Goal: Task Accomplishment & Management: Use online tool/utility

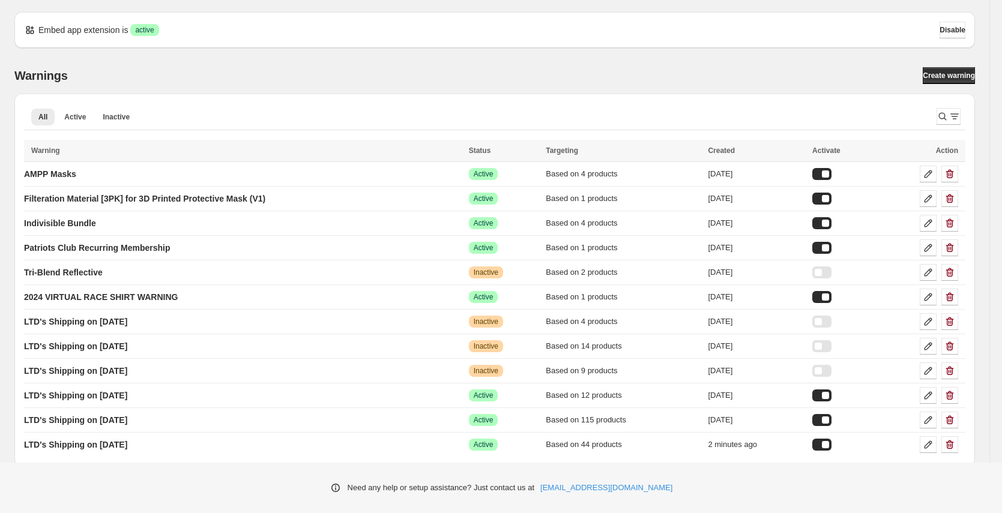
scroll to position [9, 0]
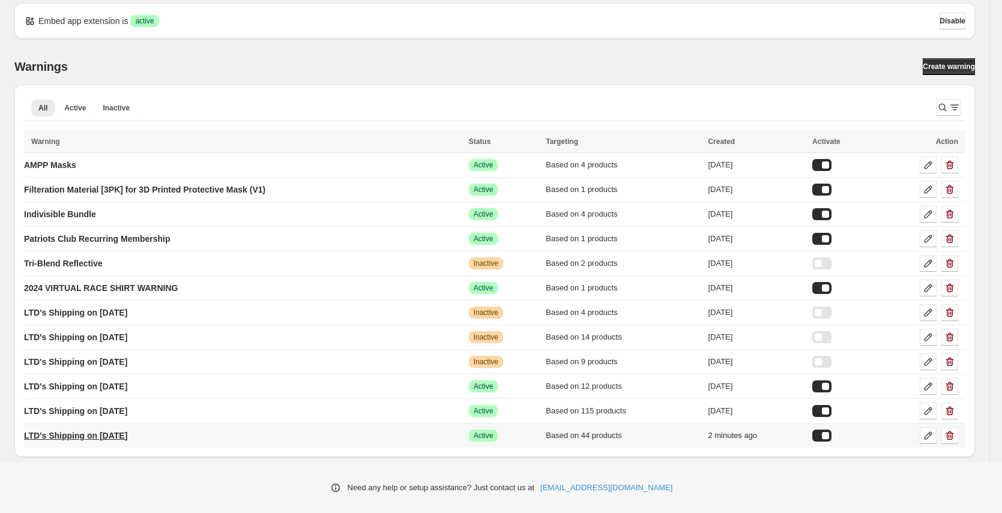
click at [127, 436] on p "LTD's Shipping on [DATE]" at bounding box center [75, 436] width 103 height 12
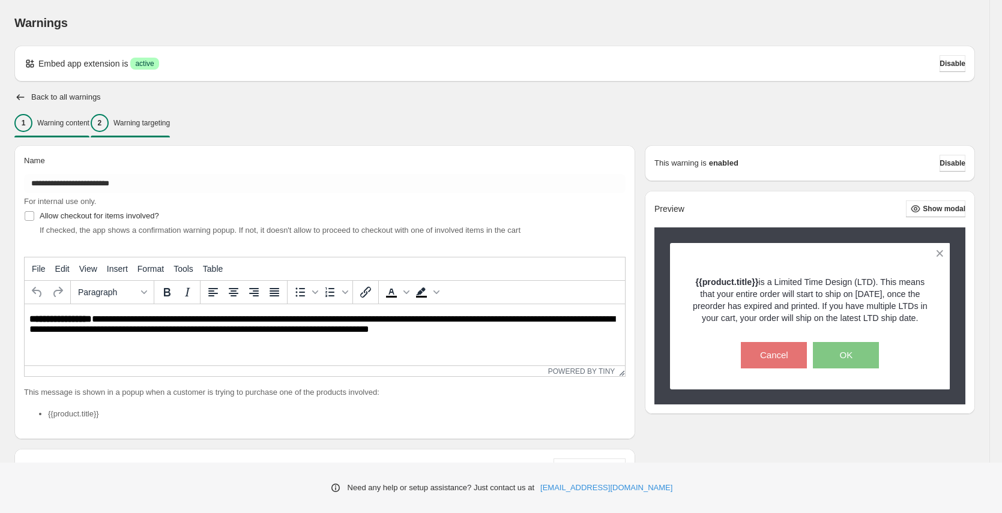
click at [170, 125] on p "Warning targeting" at bounding box center [141, 123] width 56 height 10
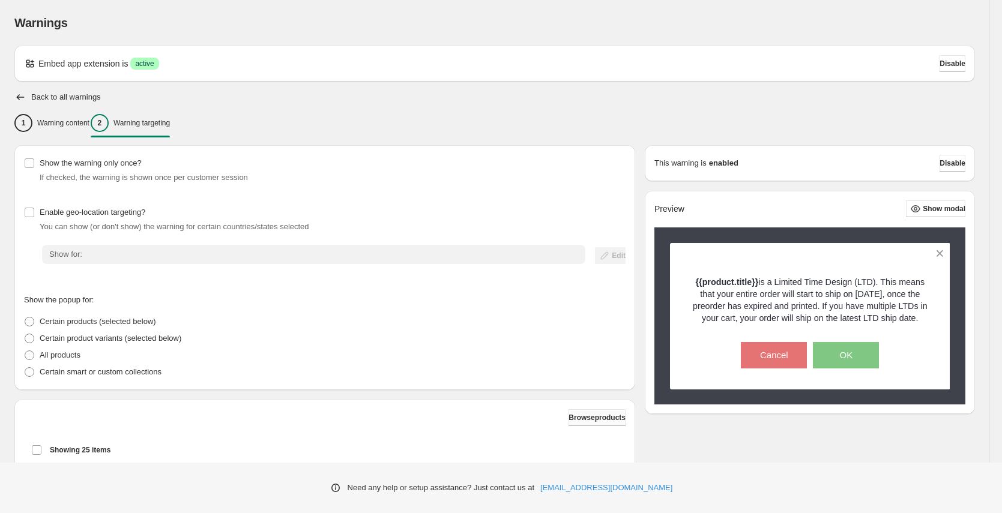
click at [597, 421] on span "Browse products" at bounding box center [597, 418] width 57 height 10
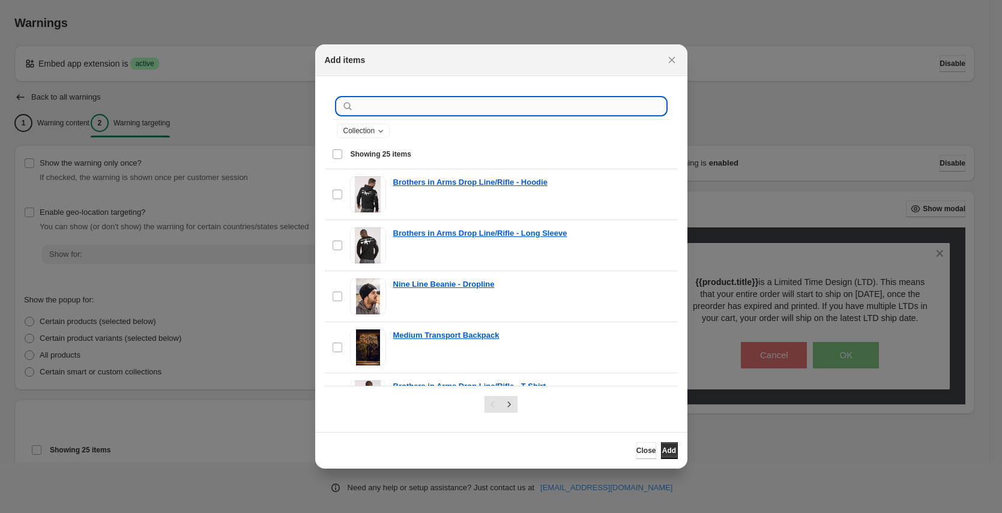
click at [381, 100] on input ":rd9:" at bounding box center [511, 106] width 310 height 17
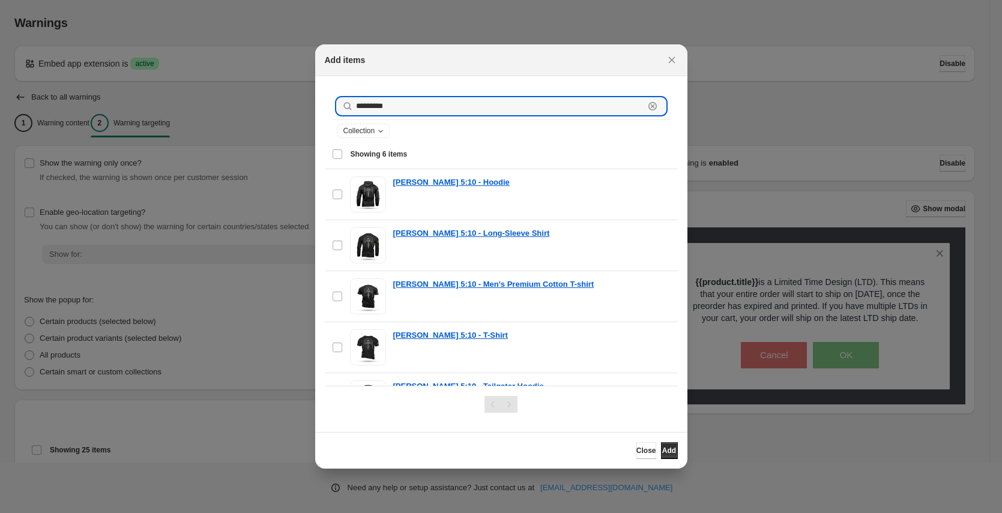
type input "*********"
click at [337, 155] on div "Select all 6 items Showing 6 items" at bounding box center [501, 154] width 339 height 29
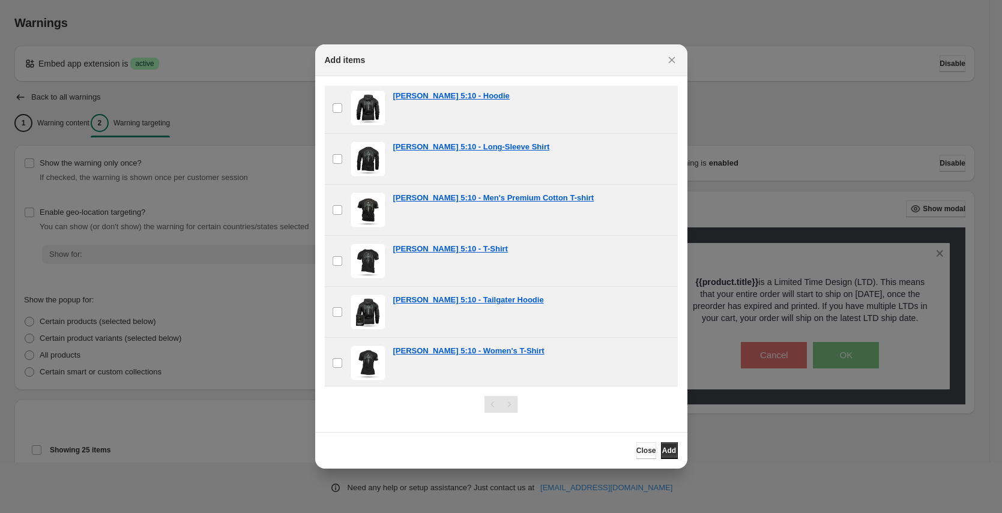
scroll to position [89, 0]
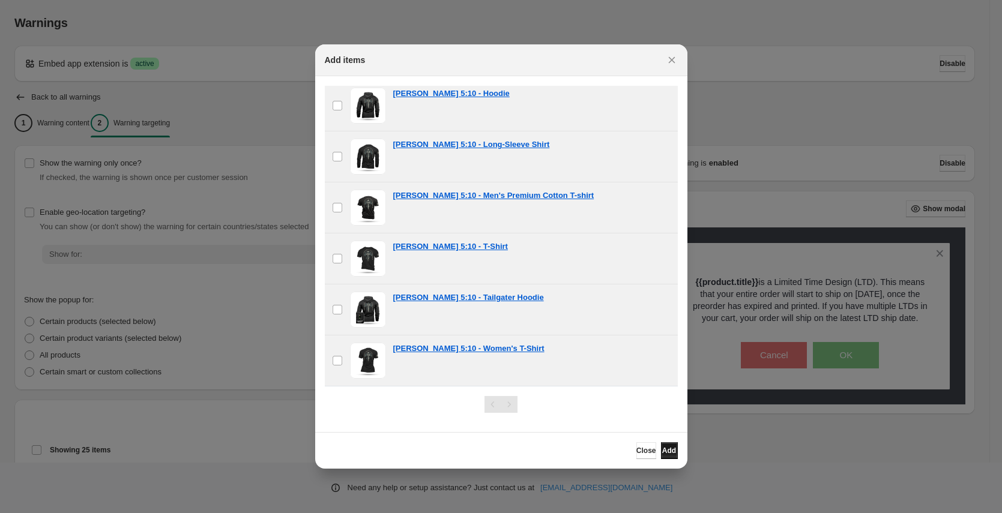
click at [666, 454] on span "Add" at bounding box center [669, 451] width 14 height 10
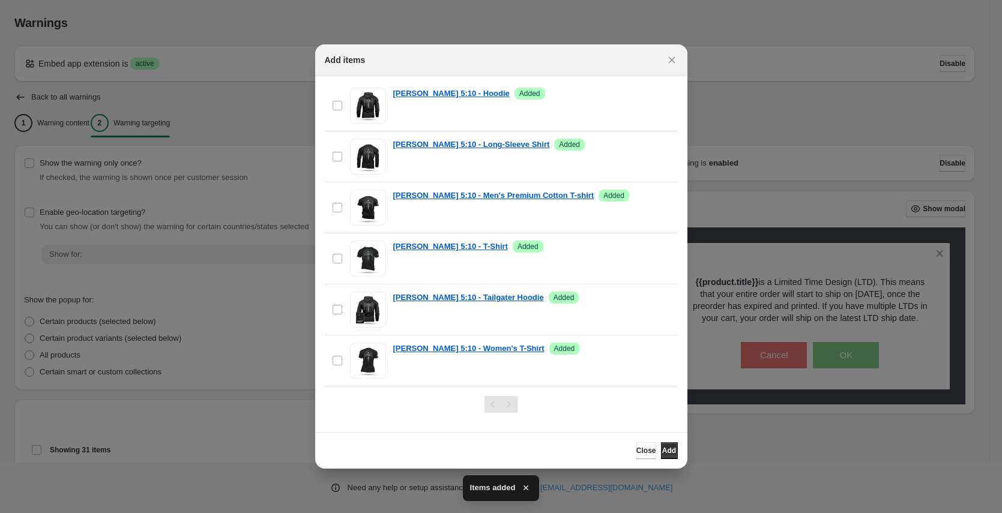
click at [636, 451] on span "Close" at bounding box center [646, 451] width 20 height 10
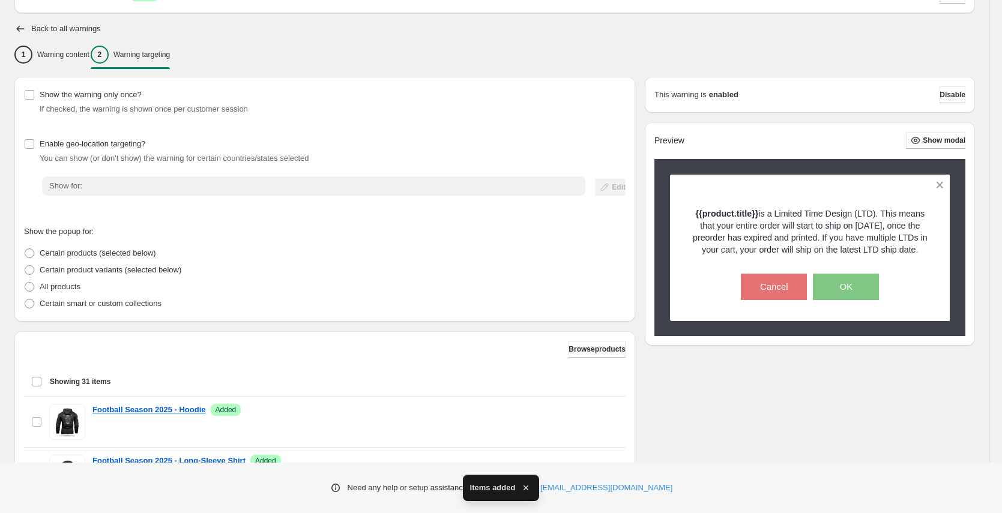
scroll to position [330, 0]
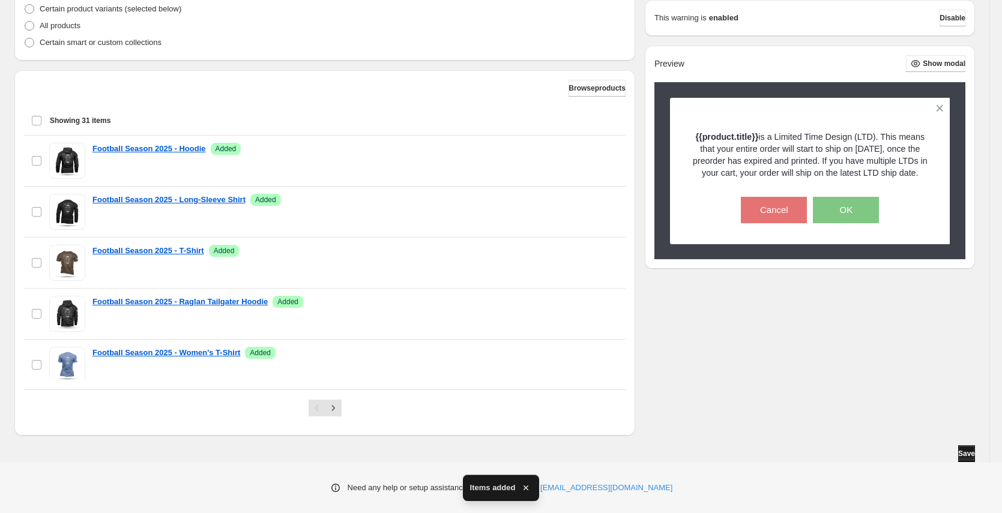
click at [961, 457] on span "Save" at bounding box center [966, 454] width 17 height 10
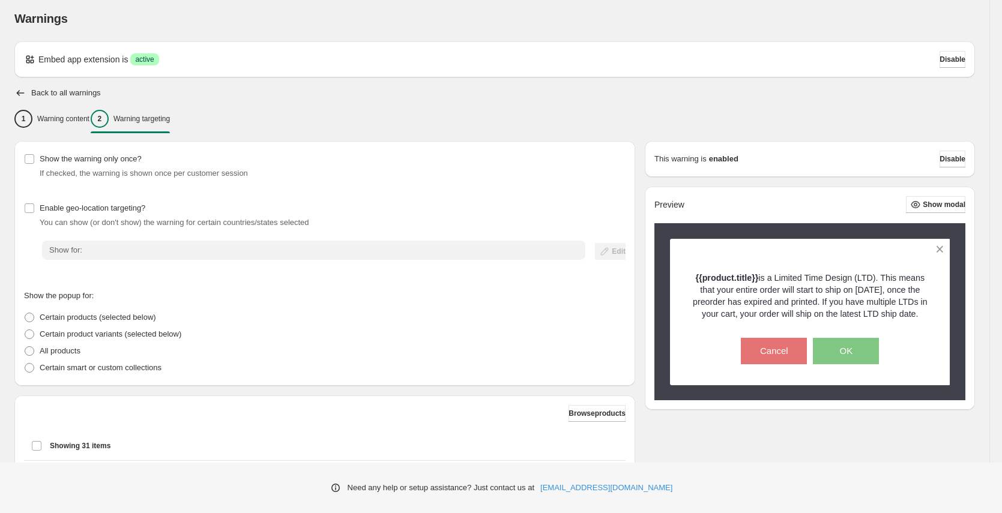
scroll to position [0, 0]
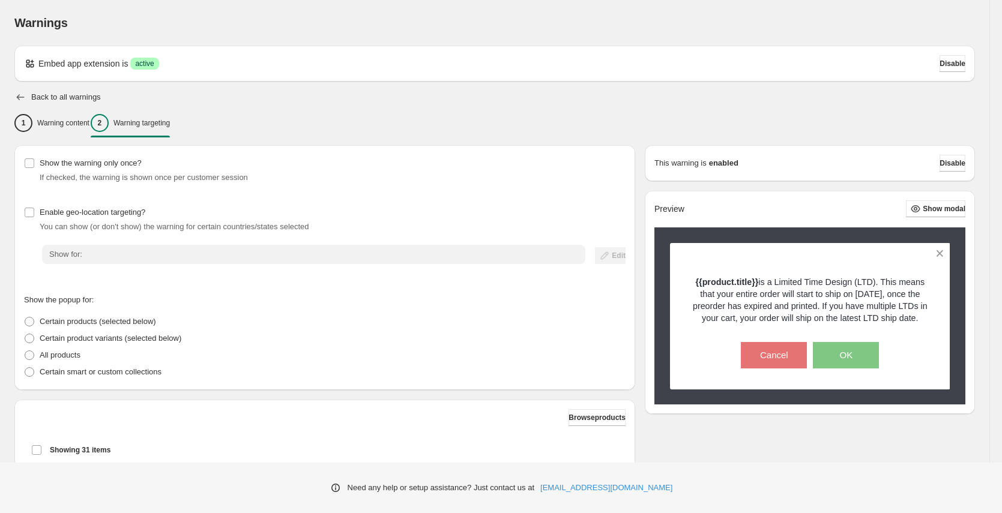
click at [23, 94] on icon "button" at bounding box center [20, 97] width 12 height 12
